Goal: Check status: Check status

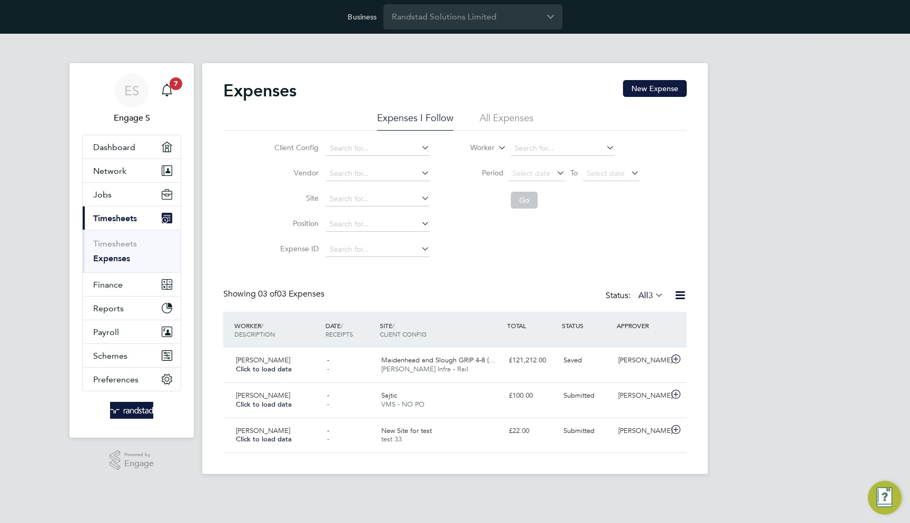
click at [356, 46] on app-barbie "Expenses New Expense Expenses I Follow All Expenses Client Config Vendor Site P…" at bounding box center [455, 254] width 506 height 440
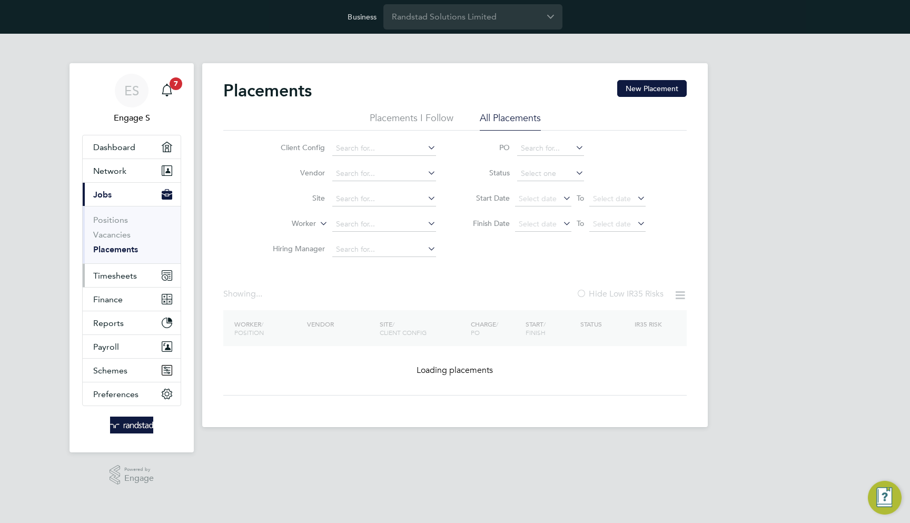
click at [109, 273] on span "Timesheets" at bounding box center [115, 276] width 44 height 10
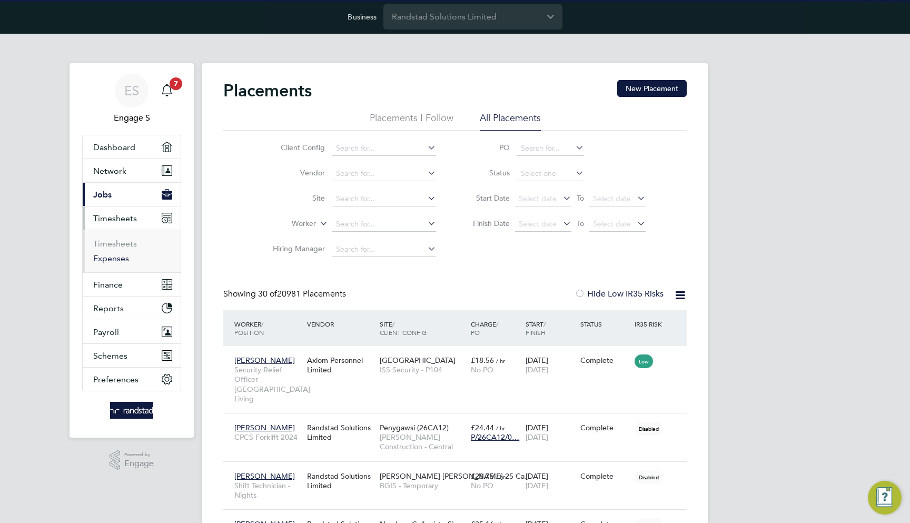
click at [118, 255] on link "Expenses" at bounding box center [111, 258] width 36 height 10
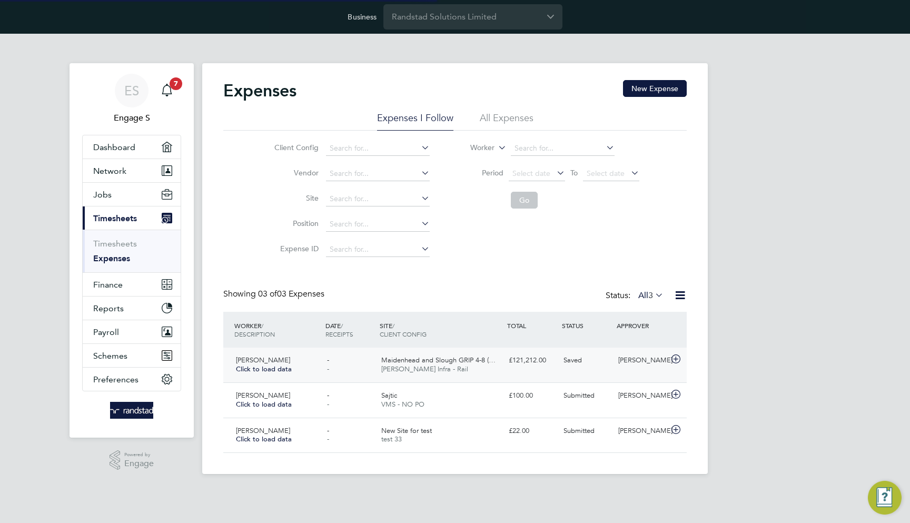
click at [547, 354] on div "£121,212.00" at bounding box center [532, 360] width 55 height 17
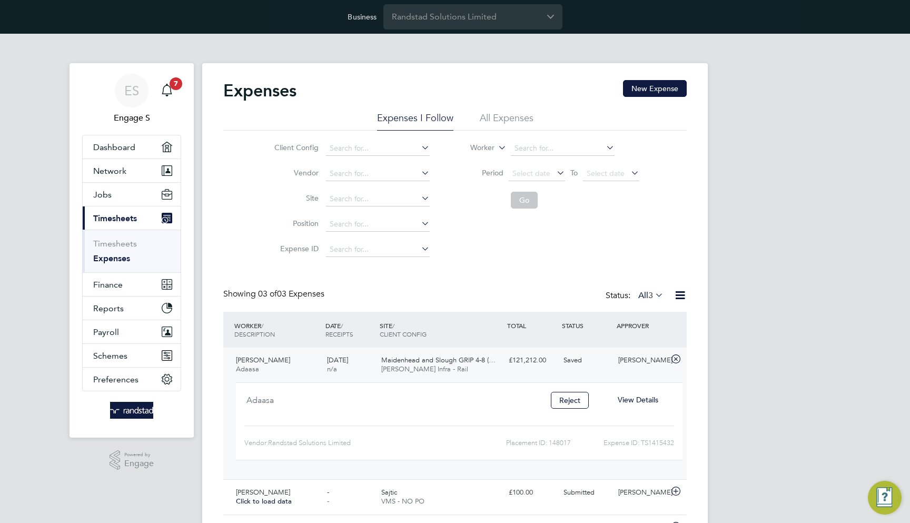
click at [618, 397] on span "View Details" at bounding box center [638, 399] width 41 height 9
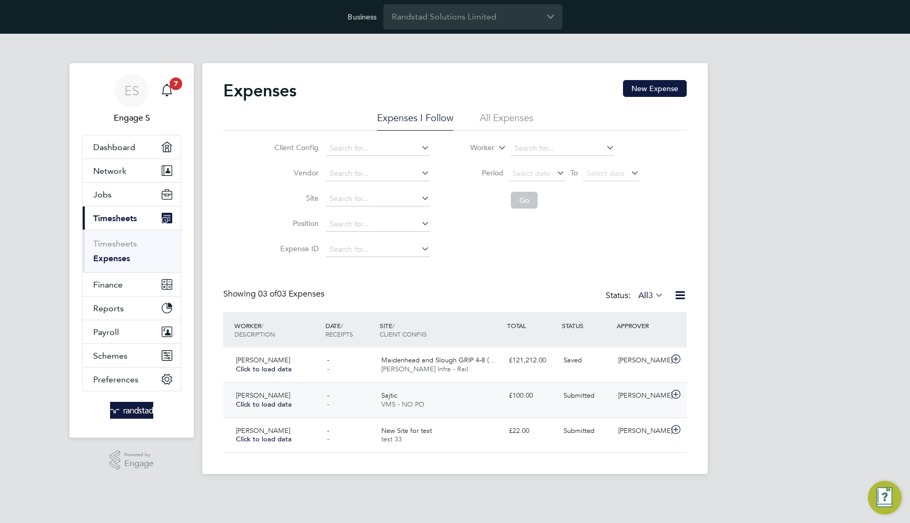
click at [585, 393] on span "Submitted" at bounding box center [579, 395] width 31 height 9
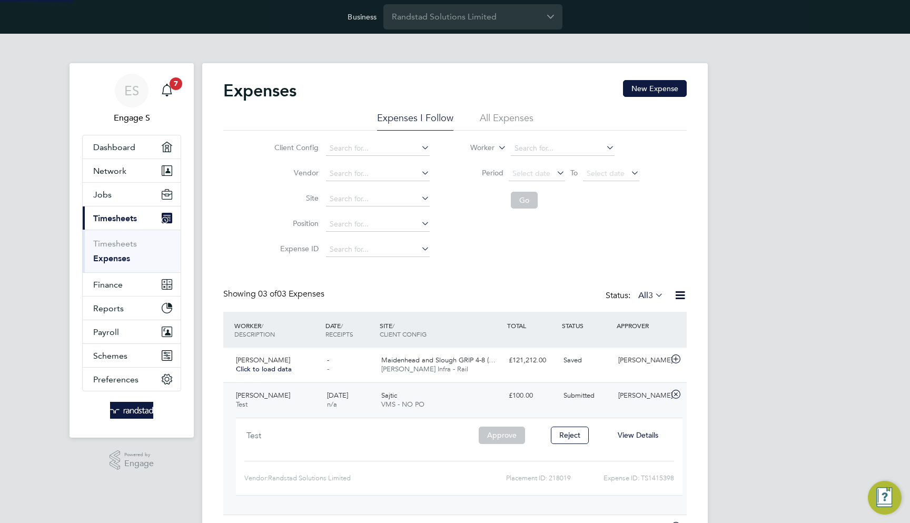
click at [642, 430] on span "View Details" at bounding box center [638, 434] width 41 height 9
